Goal: Find specific page/section: Find specific page/section

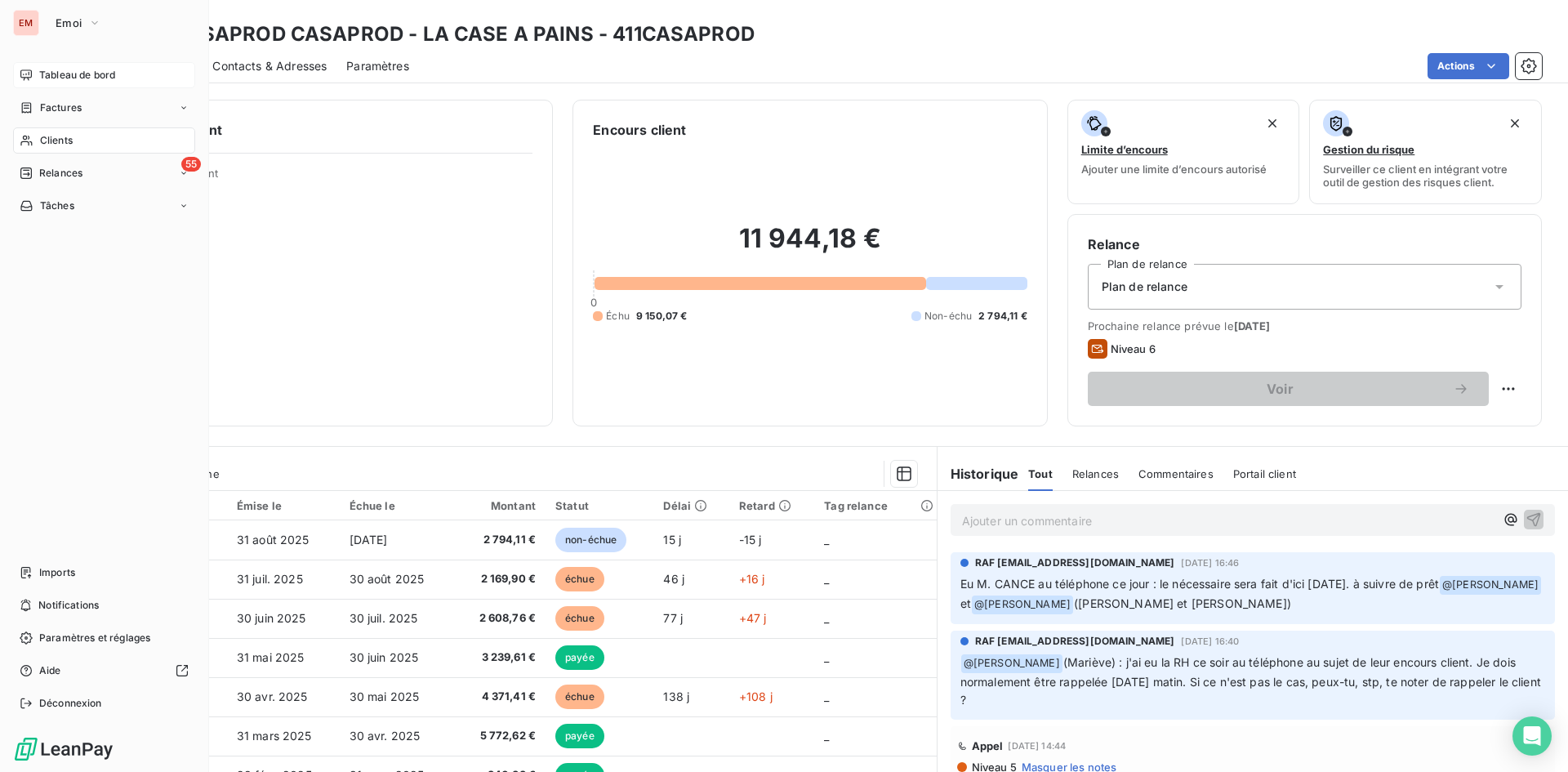
scroll to position [82, 0]
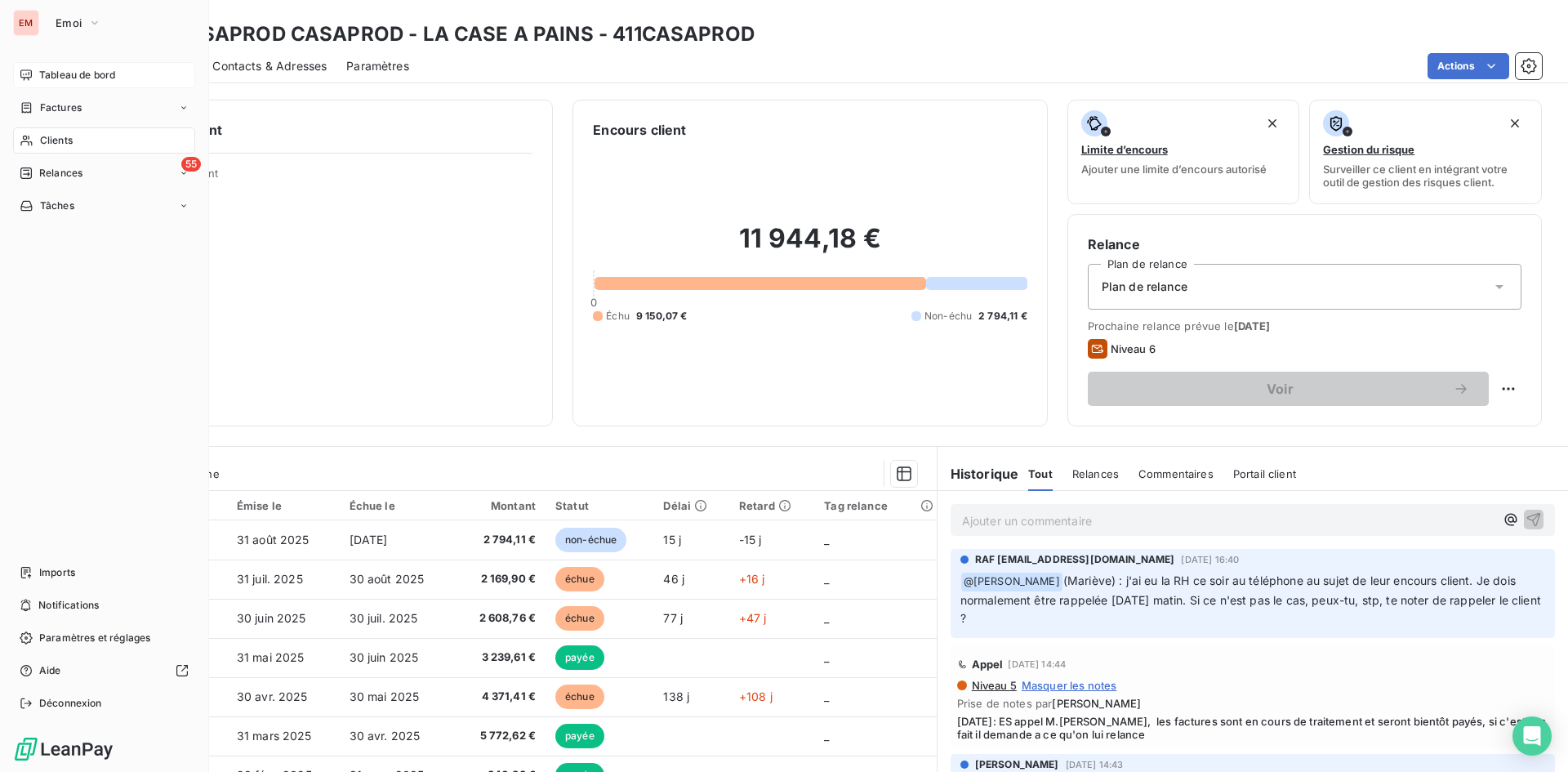
click at [82, 68] on span "Tableau de bord" at bounding box center [77, 74] width 76 height 14
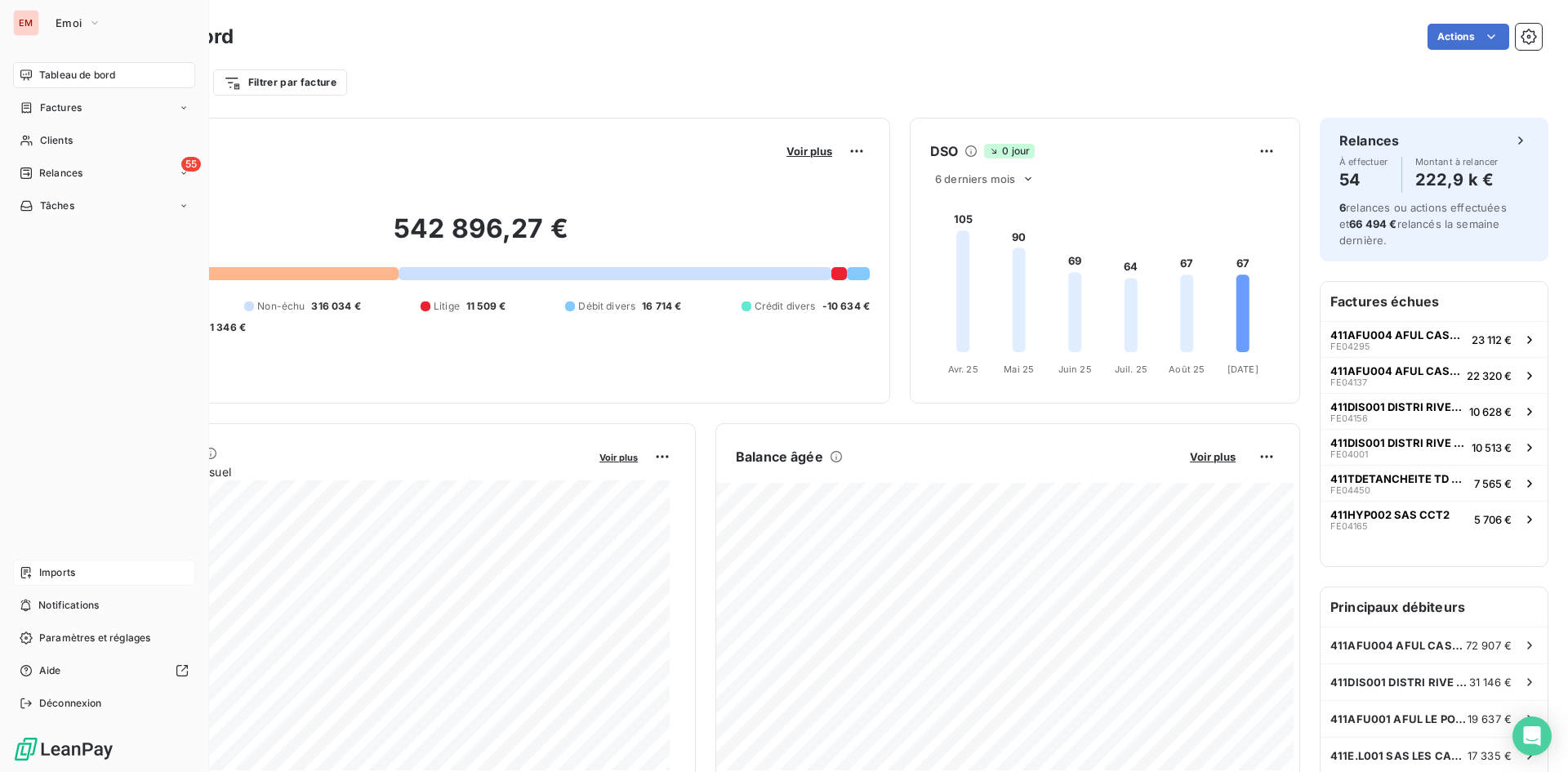
click at [67, 565] on span "Imports" at bounding box center [57, 572] width 36 height 14
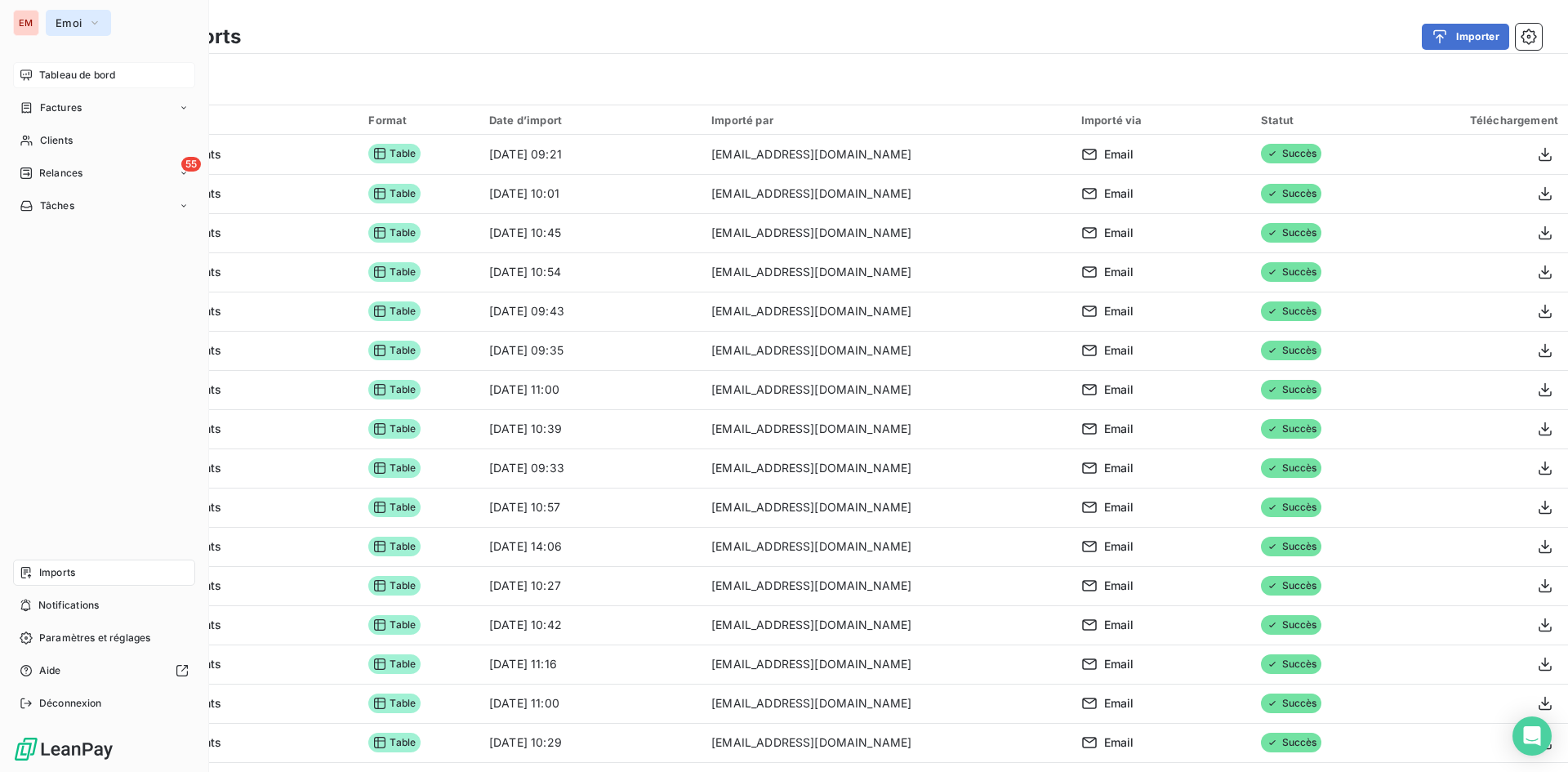
click at [72, 24] on span "Emoi" at bounding box center [68, 23] width 27 height 13
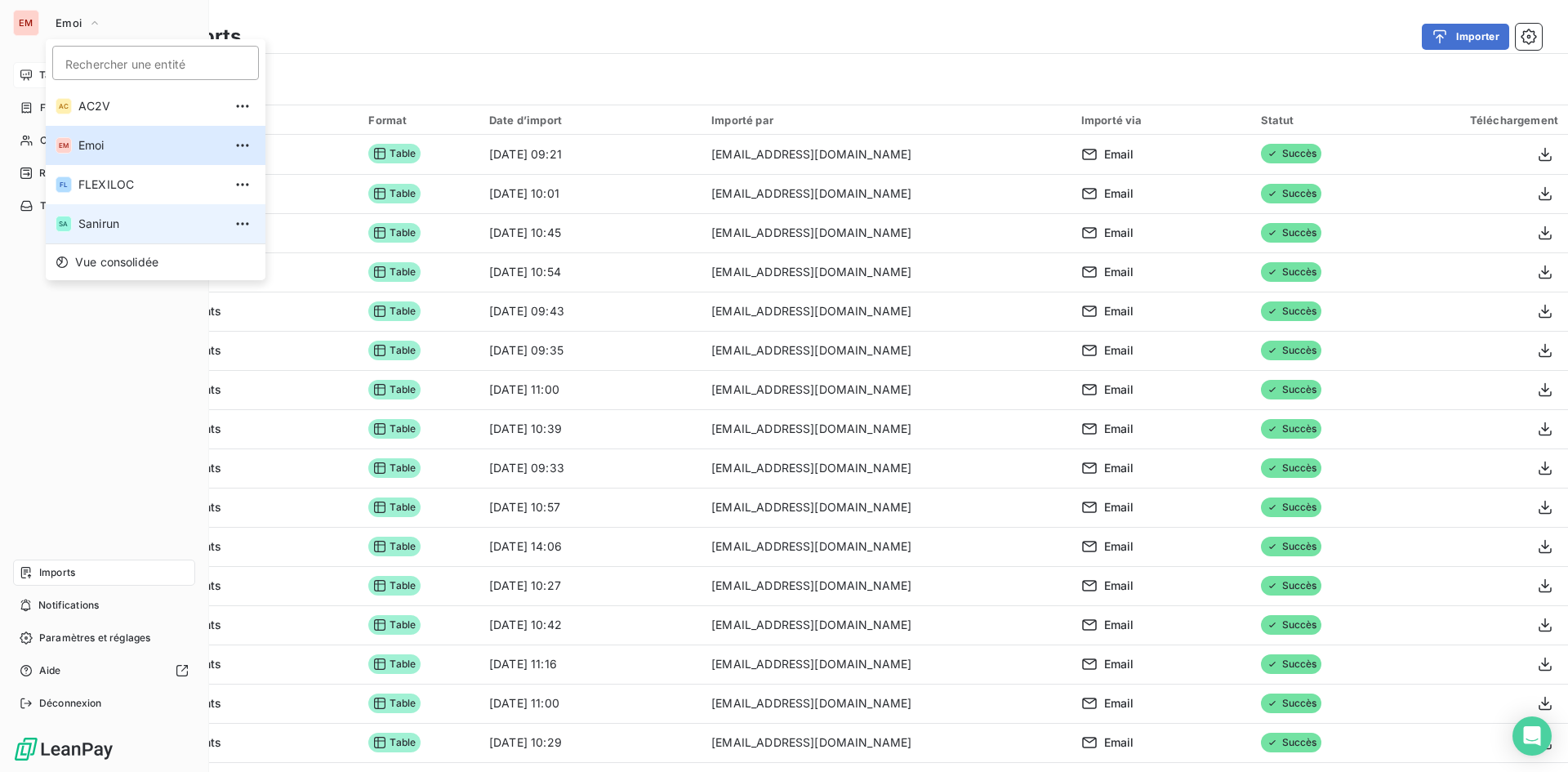
click at [87, 224] on span "Sanirun" at bounding box center [151, 223] width 144 height 16
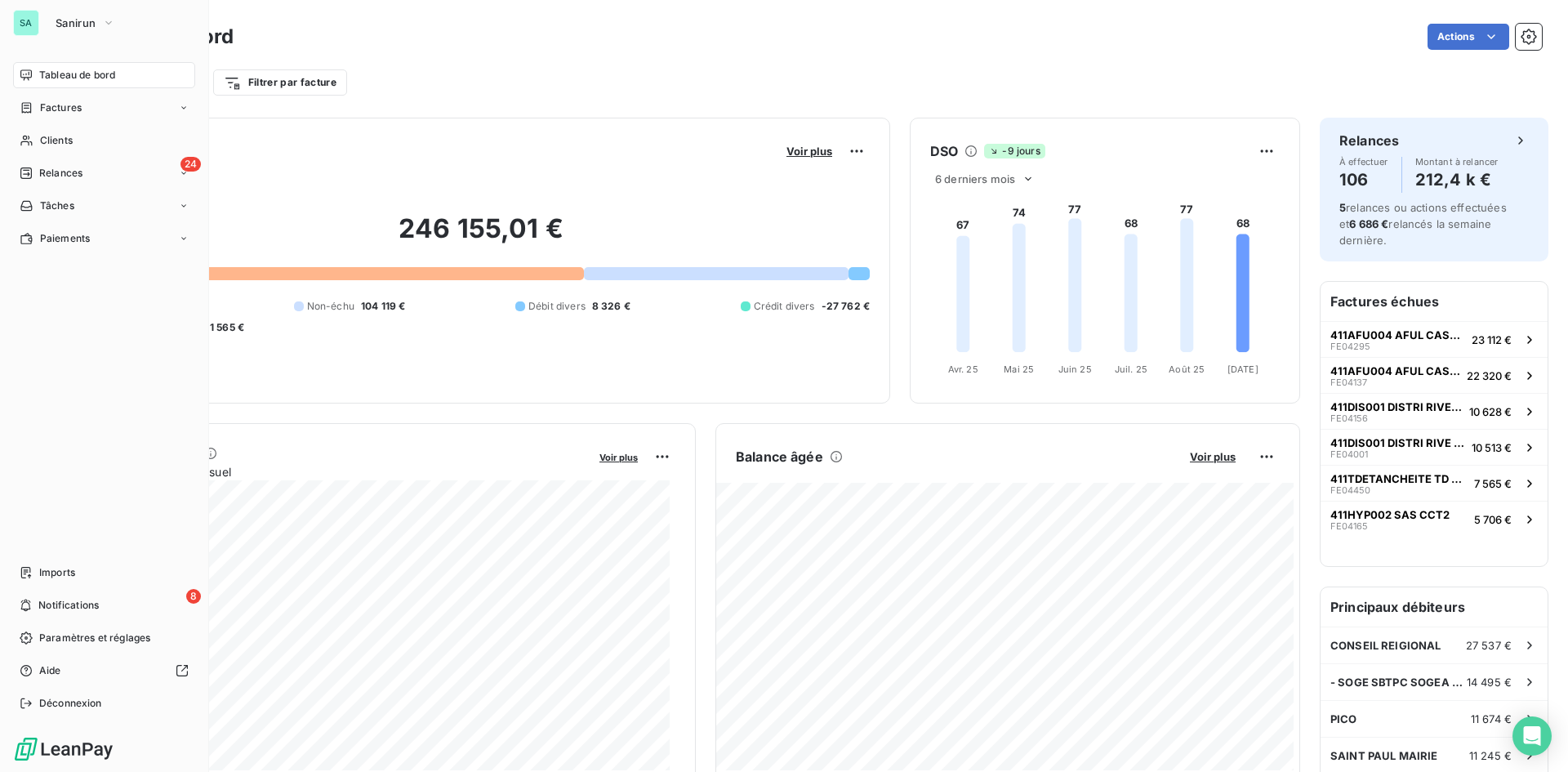
click at [528, 47] on div "Actions" at bounding box center [897, 37] width 1289 height 27
click at [96, 105] on div "Factures" at bounding box center [104, 108] width 182 height 27
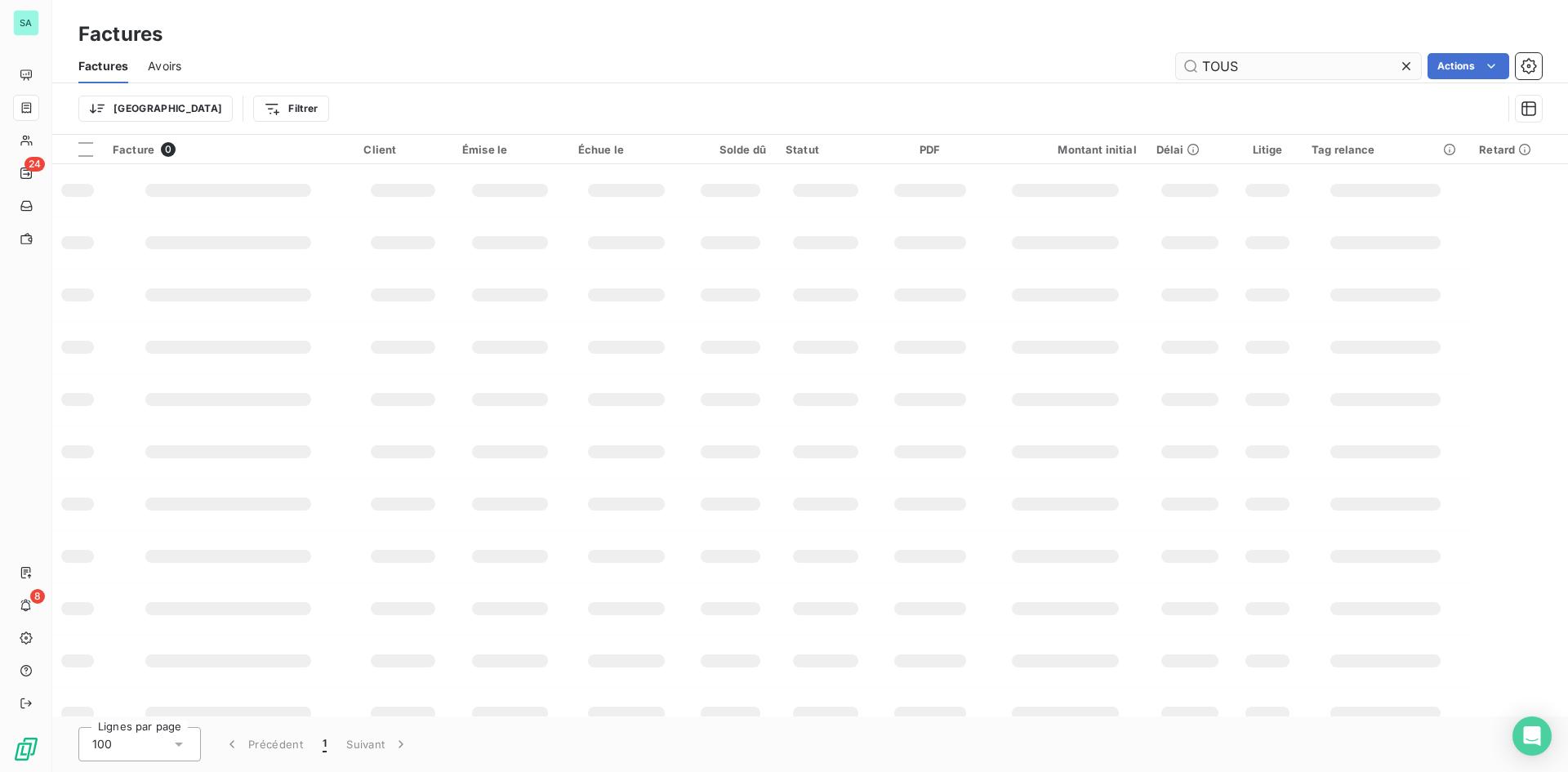
click at [1268, 62] on input "TOUS" at bounding box center [1298, 66] width 245 height 27
drag, startPoint x: 1256, startPoint y: 65, endPoint x: 1025, endPoint y: 67, distance: 231.0
click at [1025, 67] on div "TOUS Actions" at bounding box center [872, 66] width 1341 height 27
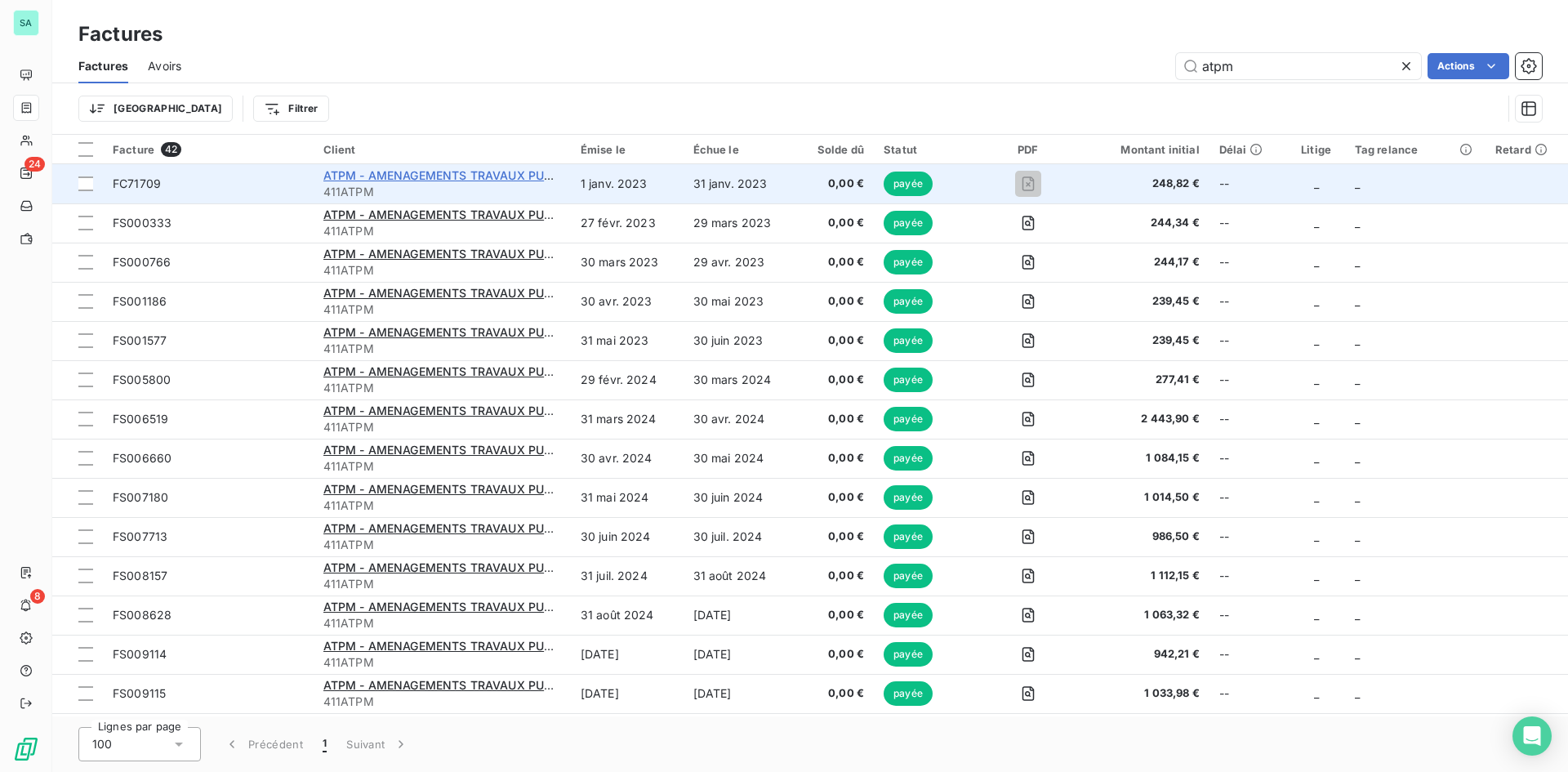
type input "atpm"
click at [381, 172] on span "ATPM - AMENAGEMENTS TRAVAUX PUBLICS DES MASCAREIGNES" at bounding box center [512, 175] width 376 height 14
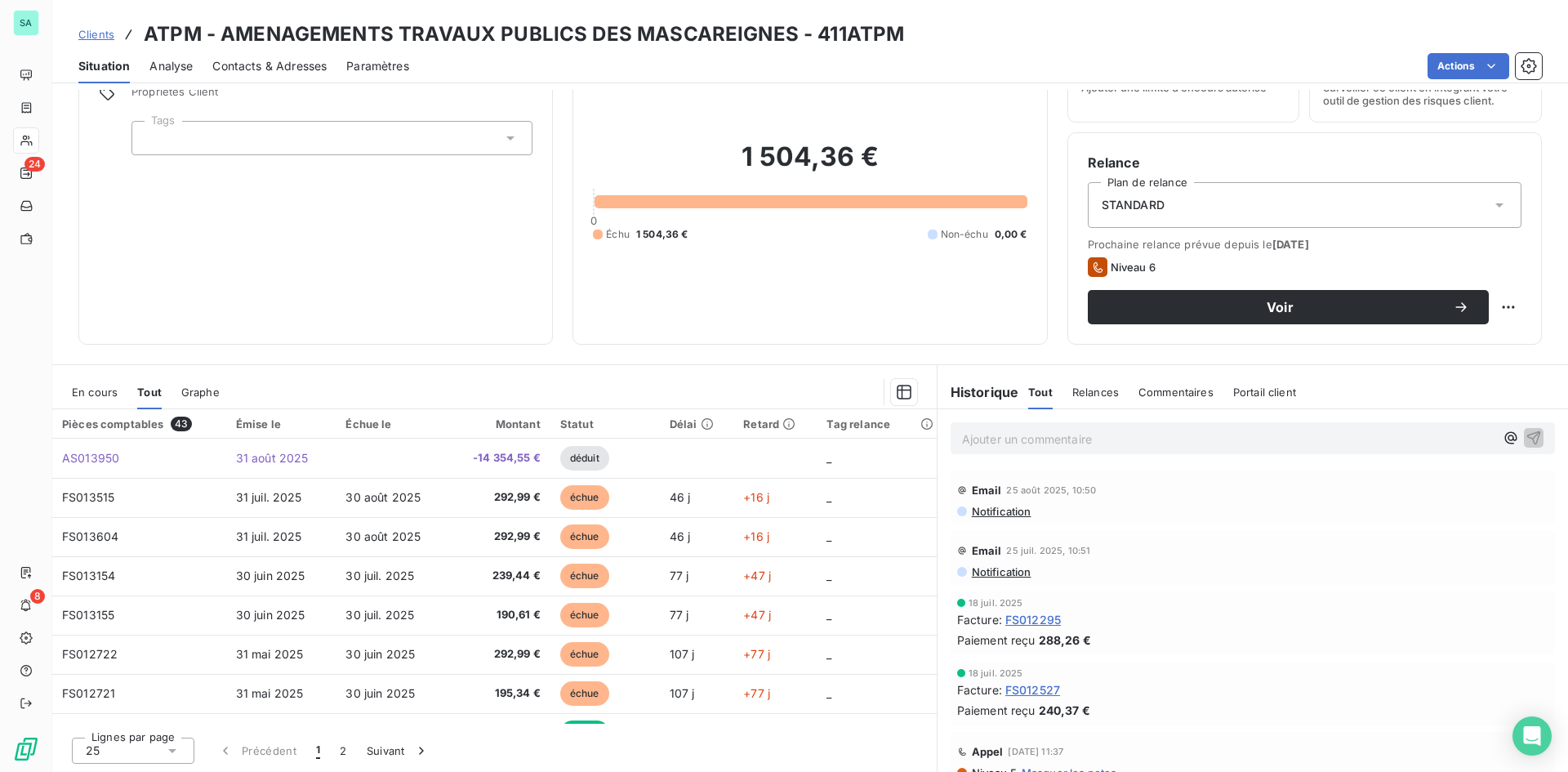
scroll to position [83, 0]
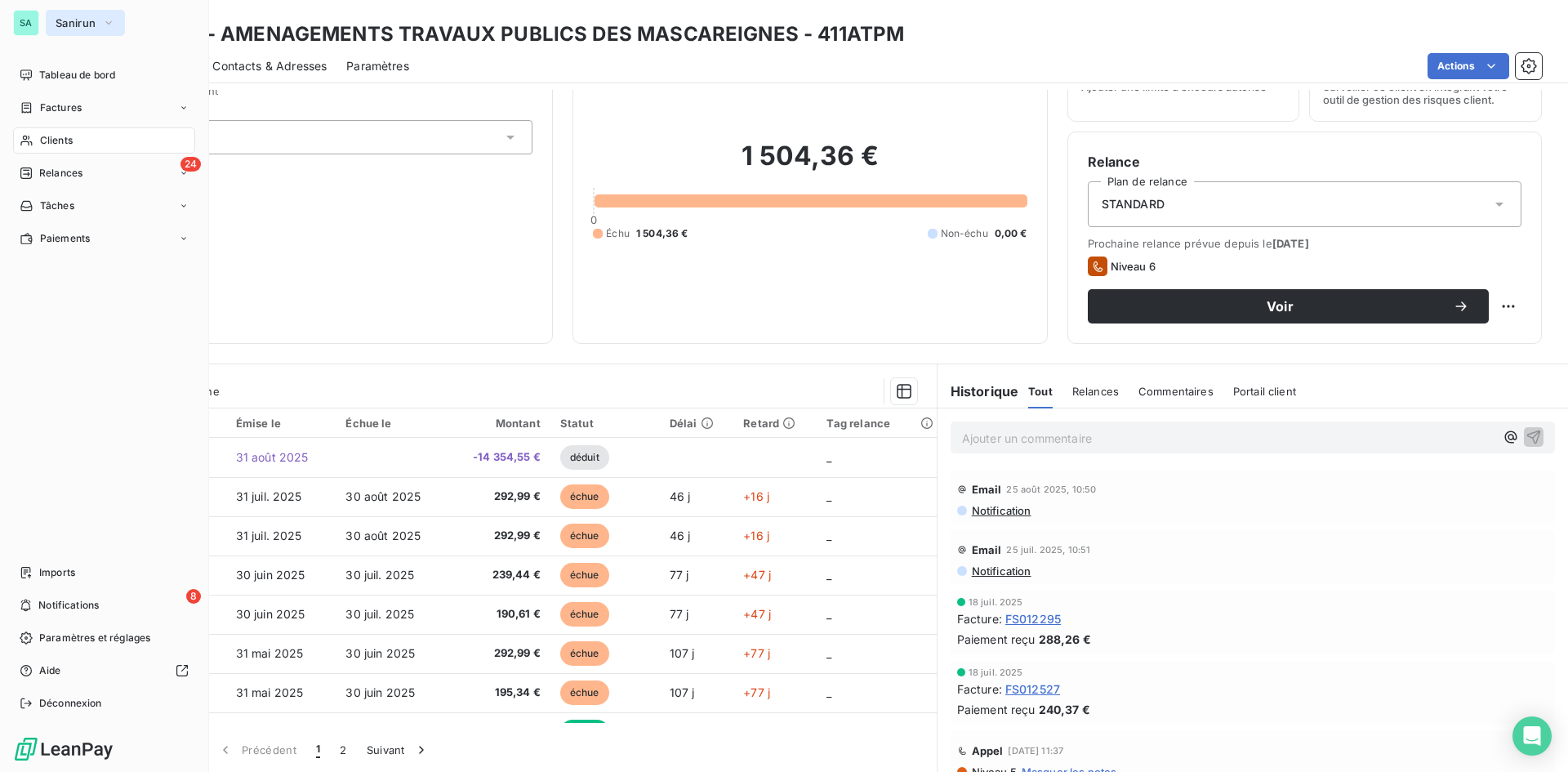
click at [64, 27] on span "Sanirun" at bounding box center [75, 23] width 40 height 13
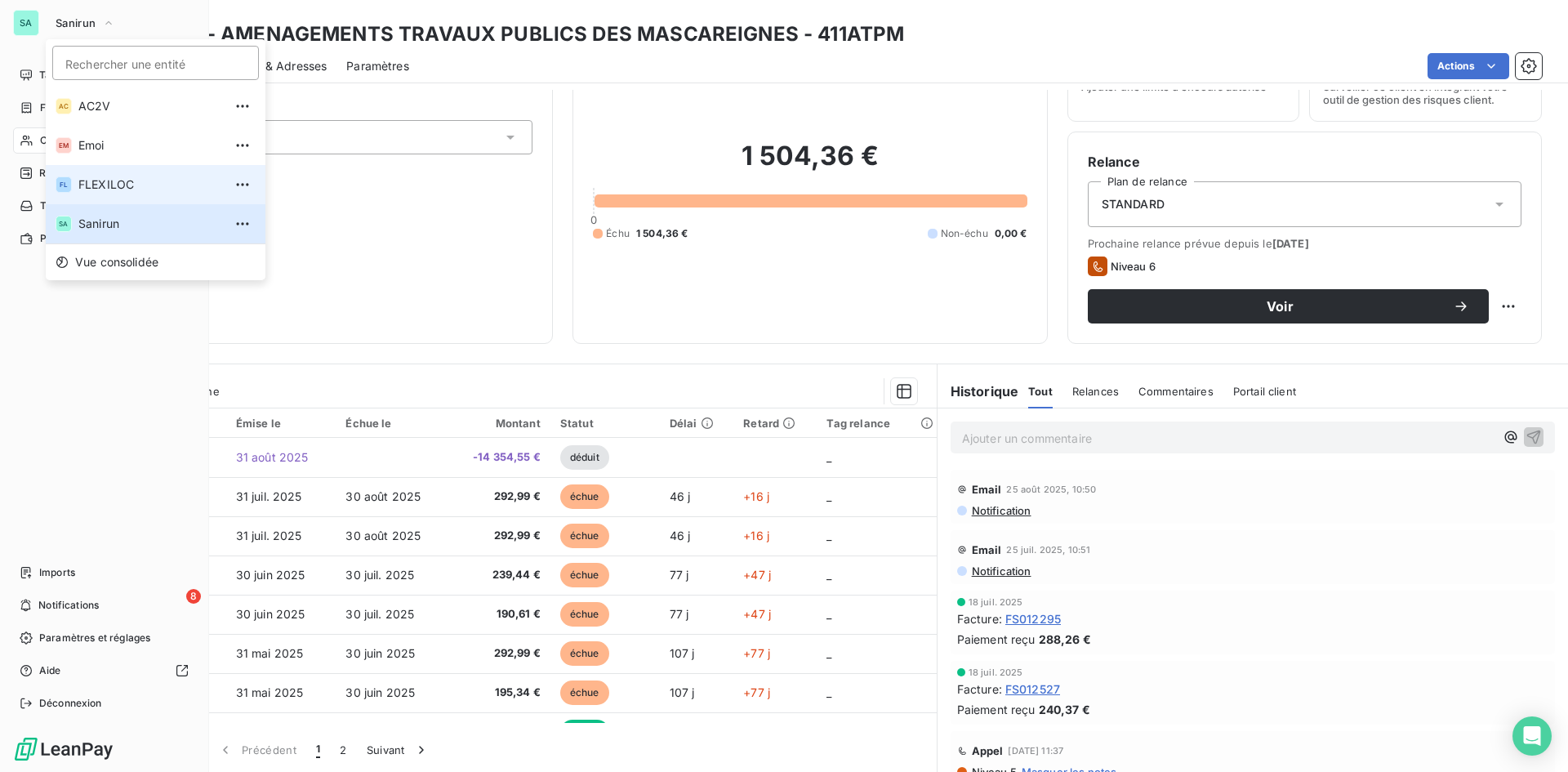
click at [106, 188] on span "FLEXILOC" at bounding box center [151, 184] width 144 height 16
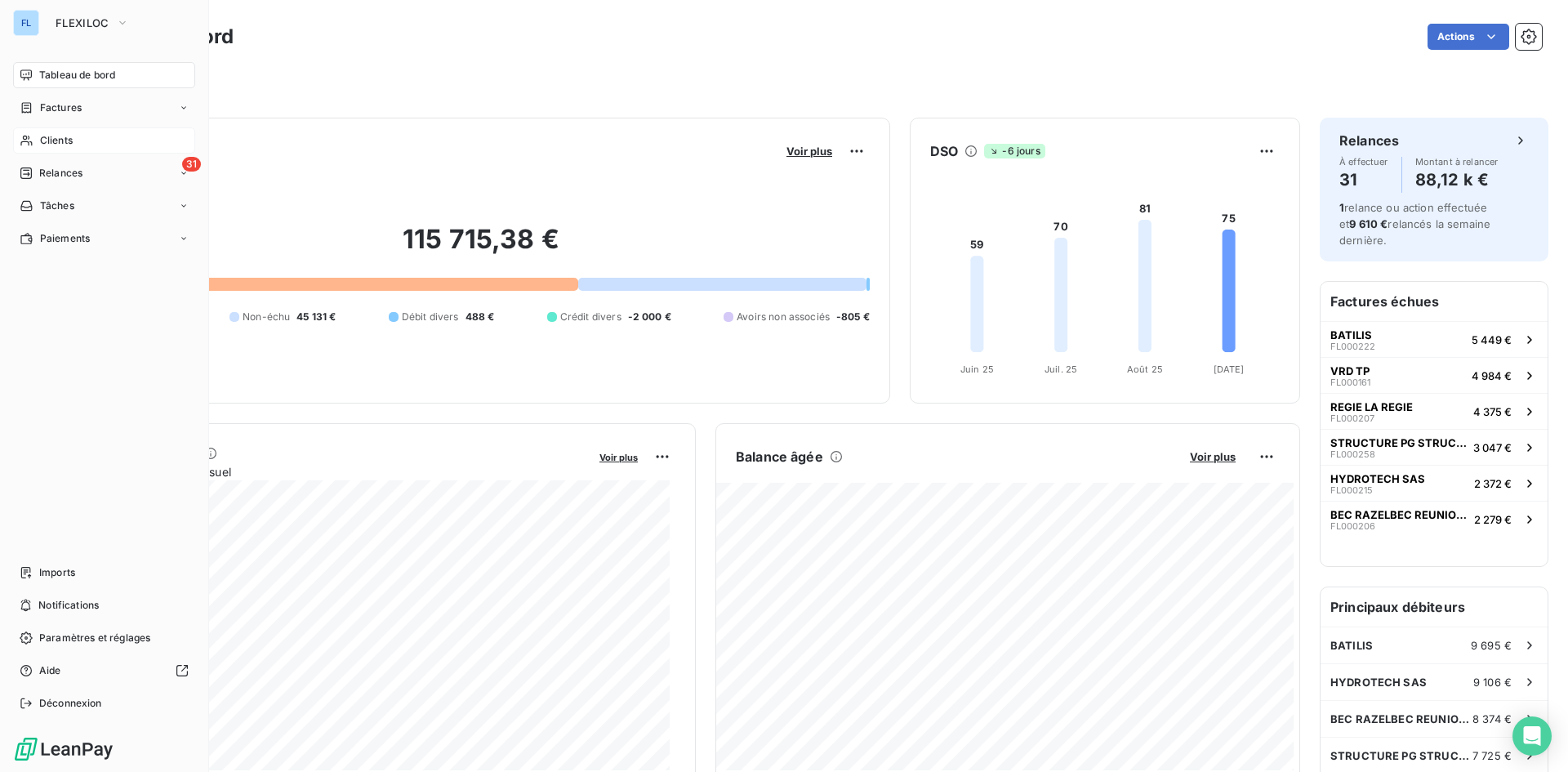
click at [98, 144] on div "Clients" at bounding box center [104, 141] width 182 height 27
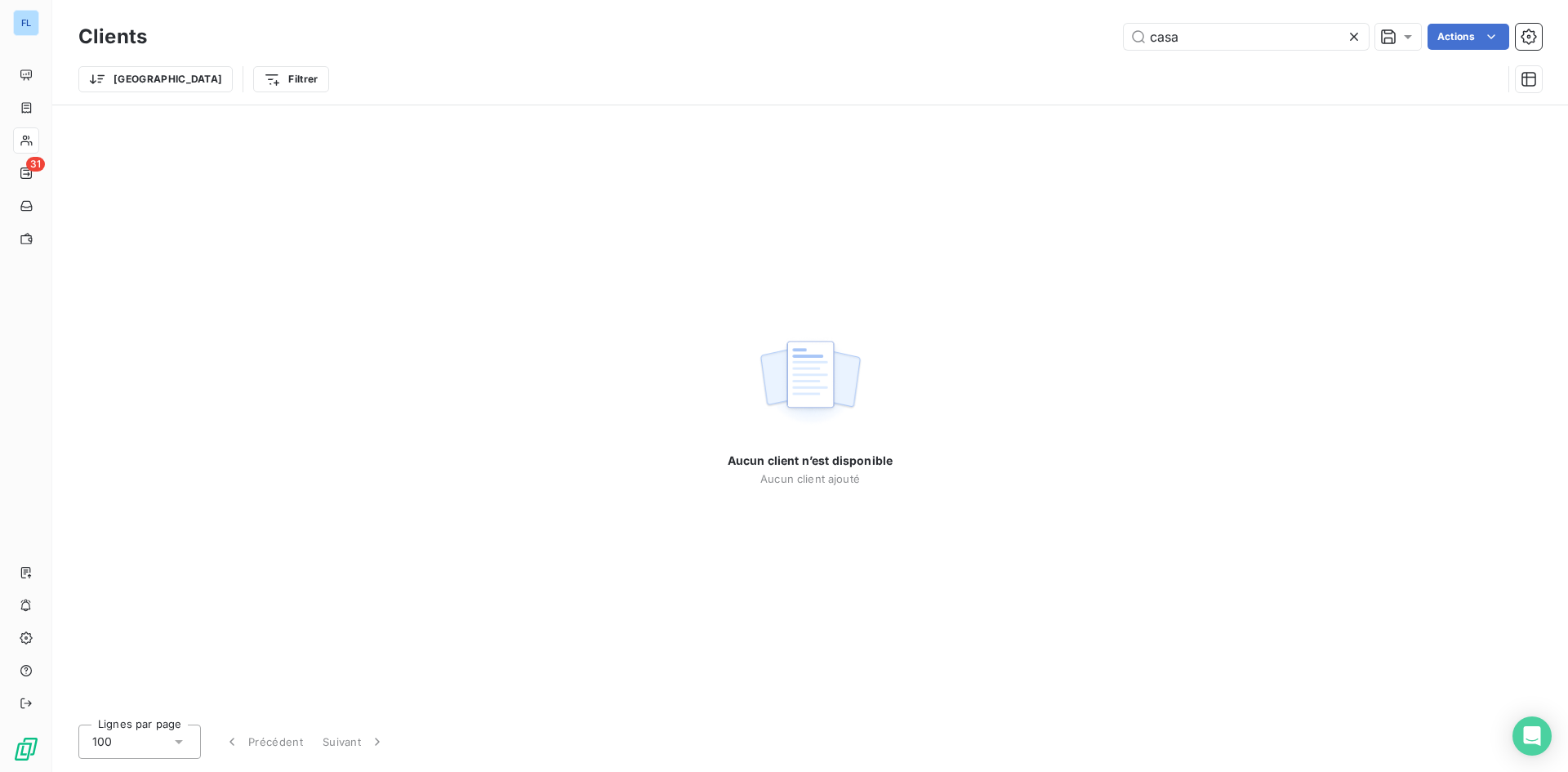
drag, startPoint x: 1077, startPoint y: 27, endPoint x: 855, endPoint y: 25, distance: 222.0
click at [855, 25] on div "casa Actions" at bounding box center [854, 37] width 1375 height 27
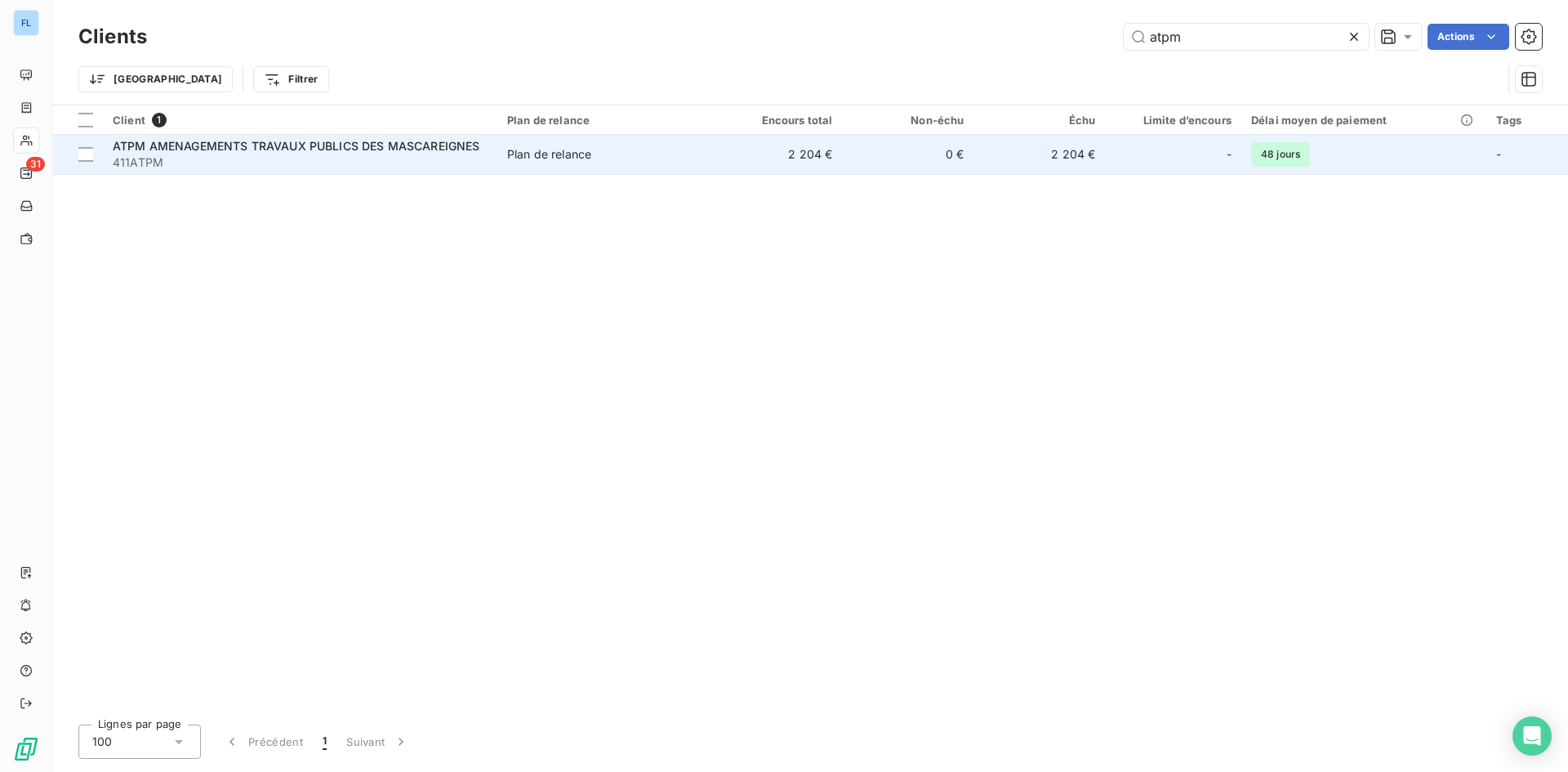
type input "atpm"
click at [396, 145] on span "ATPM AMENAGEMENTS TRAVAUX PUBLICS DES MASCAREIGNES" at bounding box center [296, 145] width 368 height 14
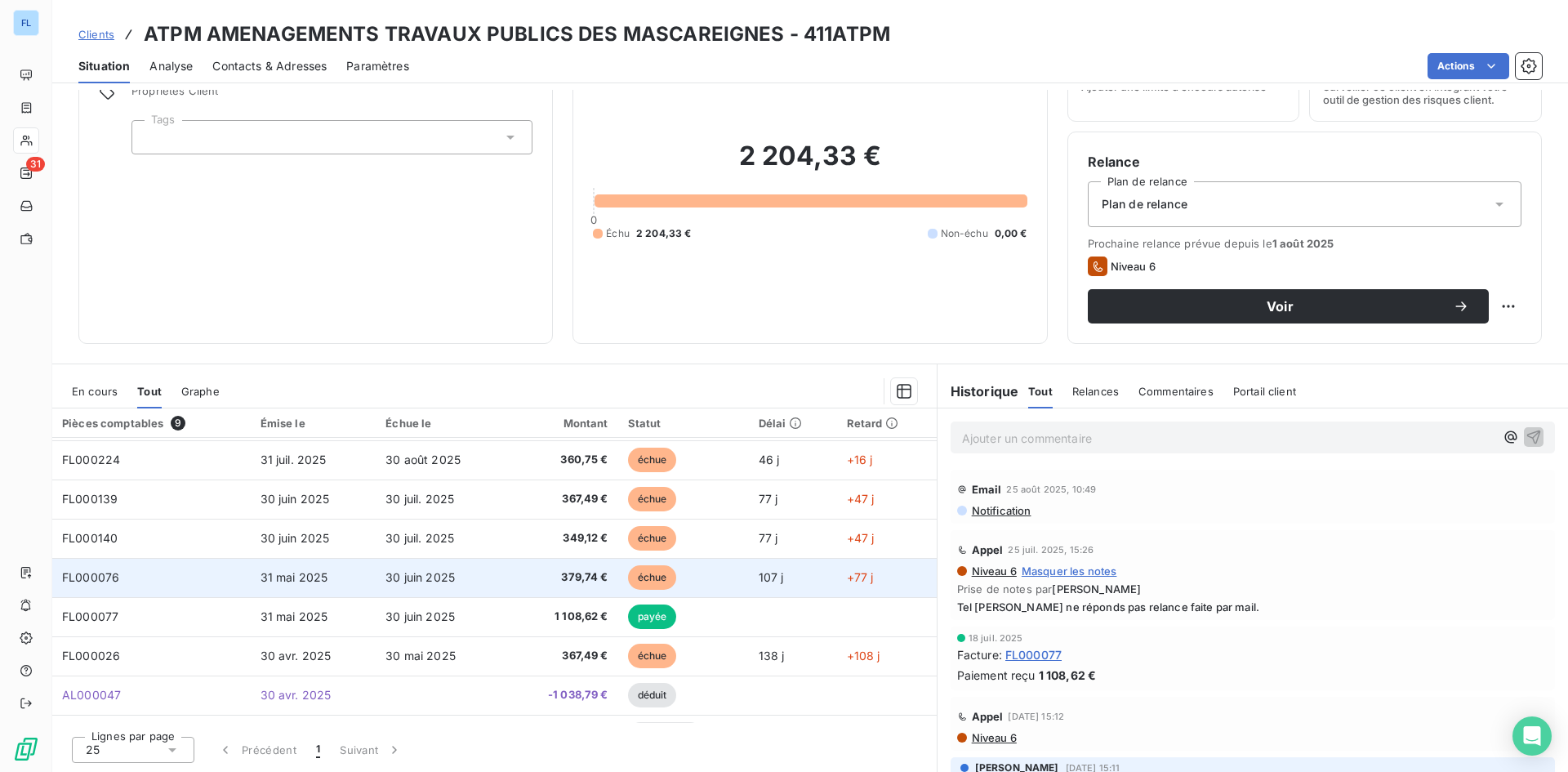
scroll to position [68, 0]
